Goal: Information Seeking & Learning: Learn about a topic

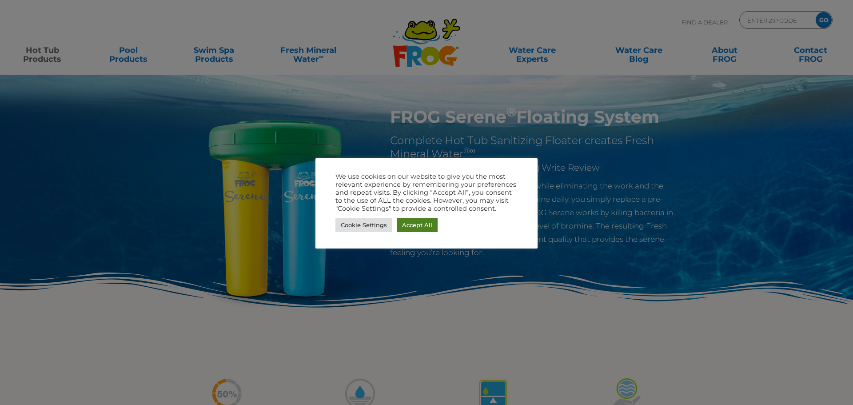
click at [429, 229] on link "Accept All" at bounding box center [417, 225] width 41 height 14
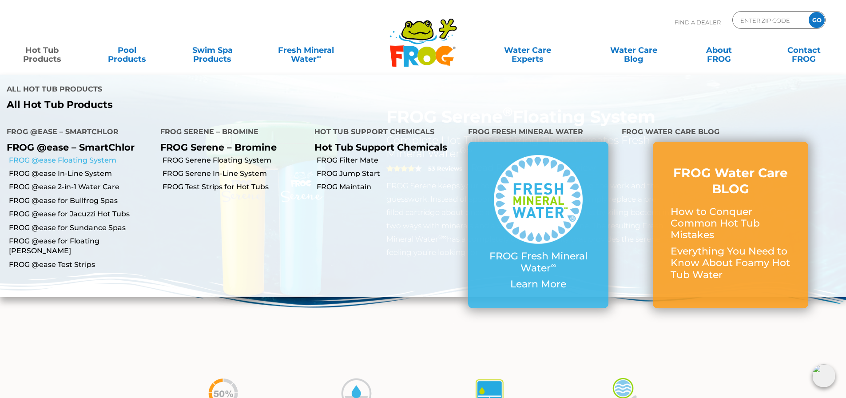
click at [92, 156] on link "FROG @ease Floating System" at bounding box center [81, 161] width 145 height 10
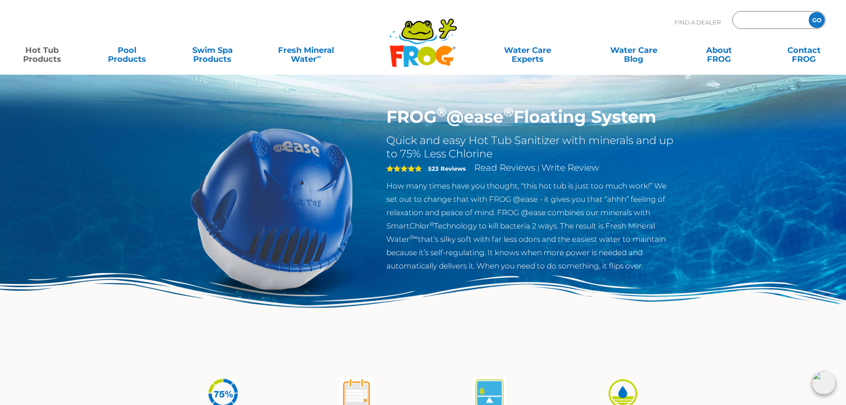
click at [744, 23] on input "Zip Code Form" at bounding box center [770, 20] width 60 height 13
type input "seren"
click at [809, 12] on input "GO" at bounding box center [817, 20] width 16 height 16
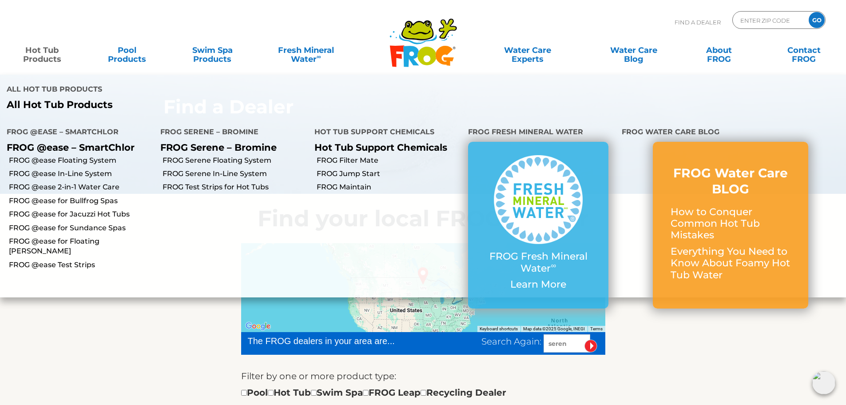
click at [37, 58] on link "Hot Tub Products" at bounding box center [42, 50] width 66 height 18
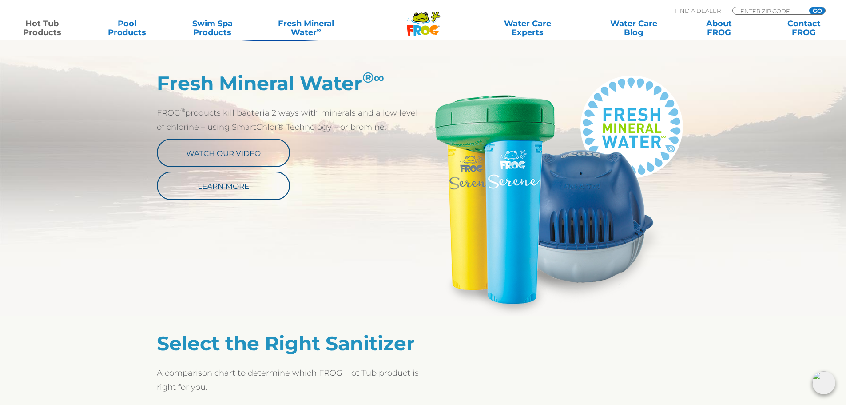
scroll to position [446, 0]
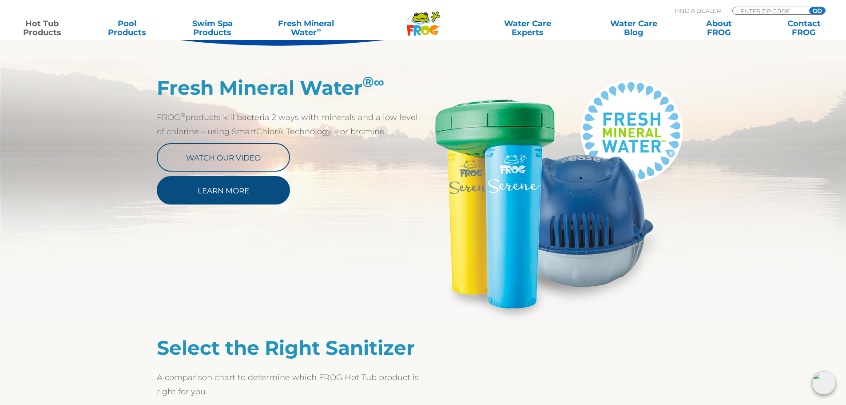
click at [208, 182] on link "Learn More" at bounding box center [223, 190] width 133 height 28
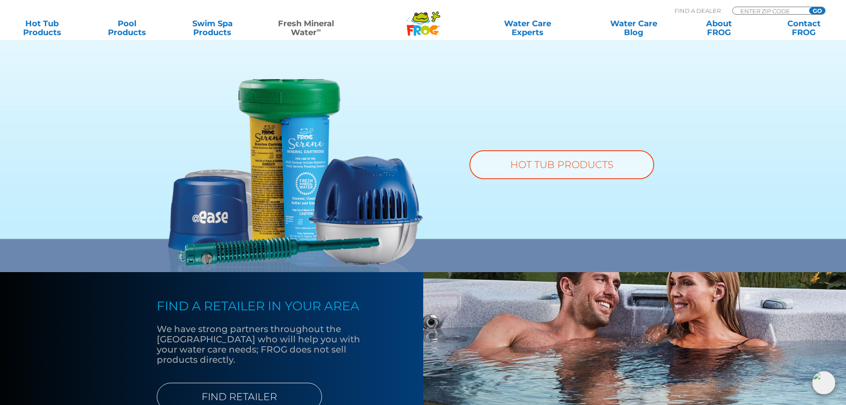
scroll to position [616, 0]
